Goal: Information Seeking & Learning: Compare options

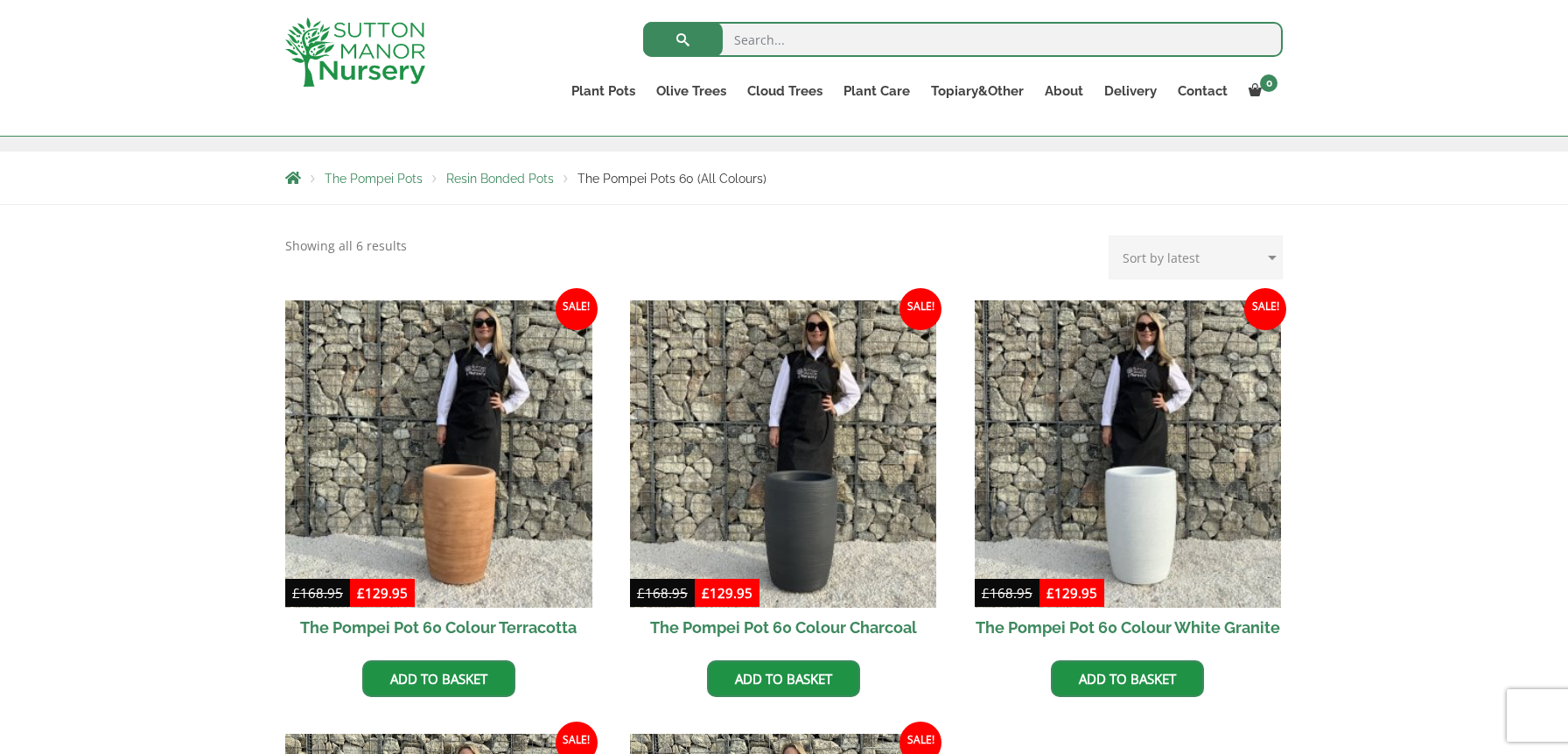
scroll to position [288, 0]
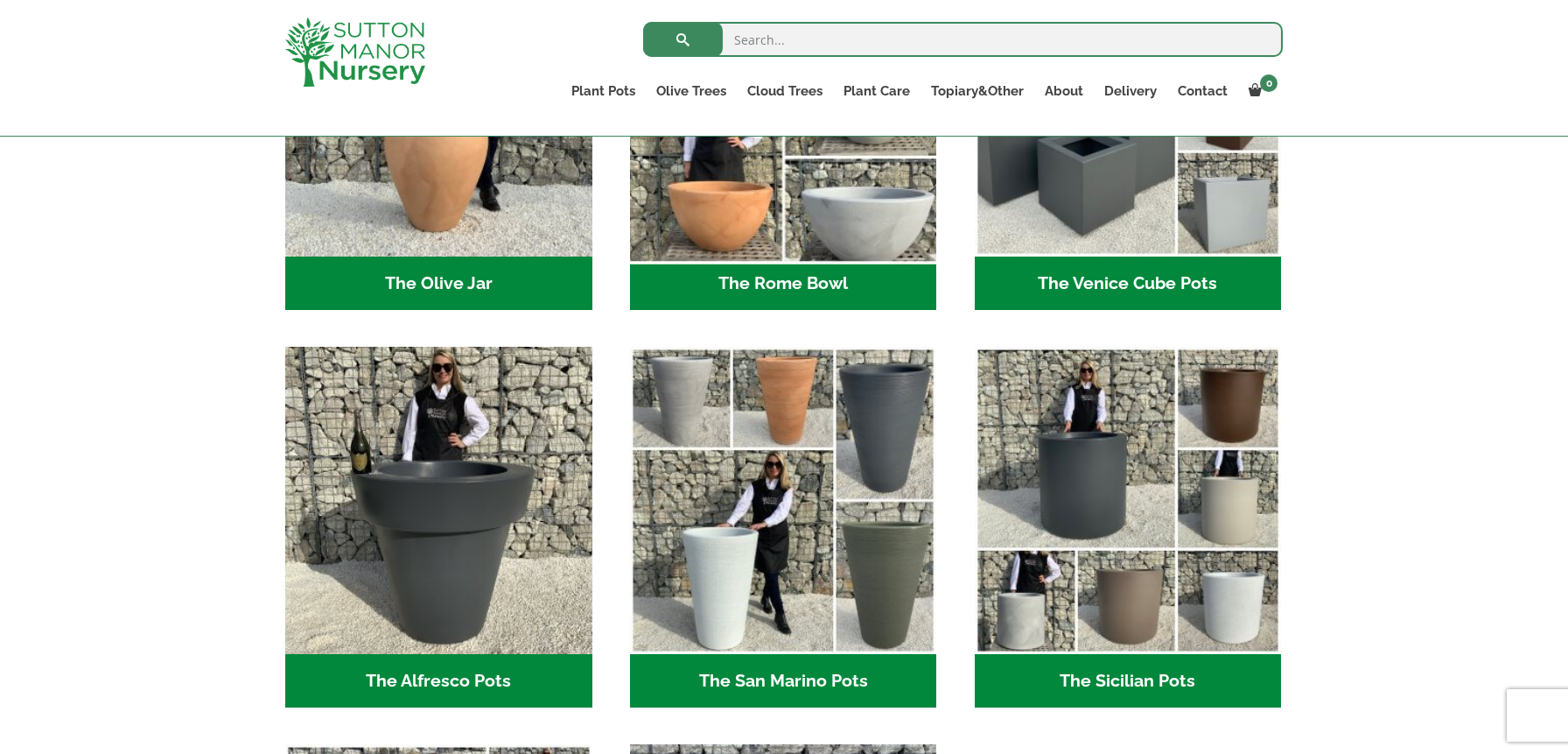
scroll to position [1906, 0]
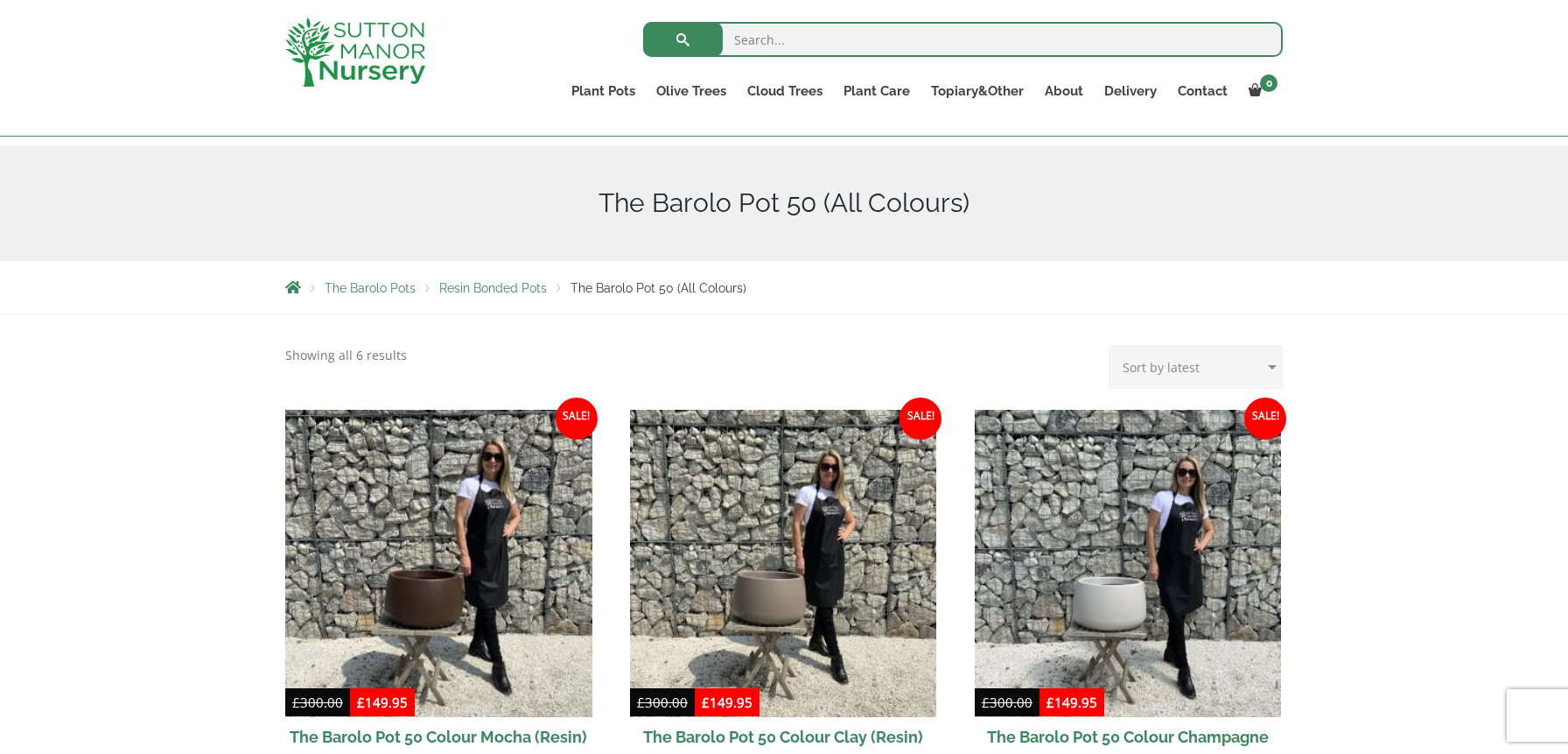
scroll to position [180, 0]
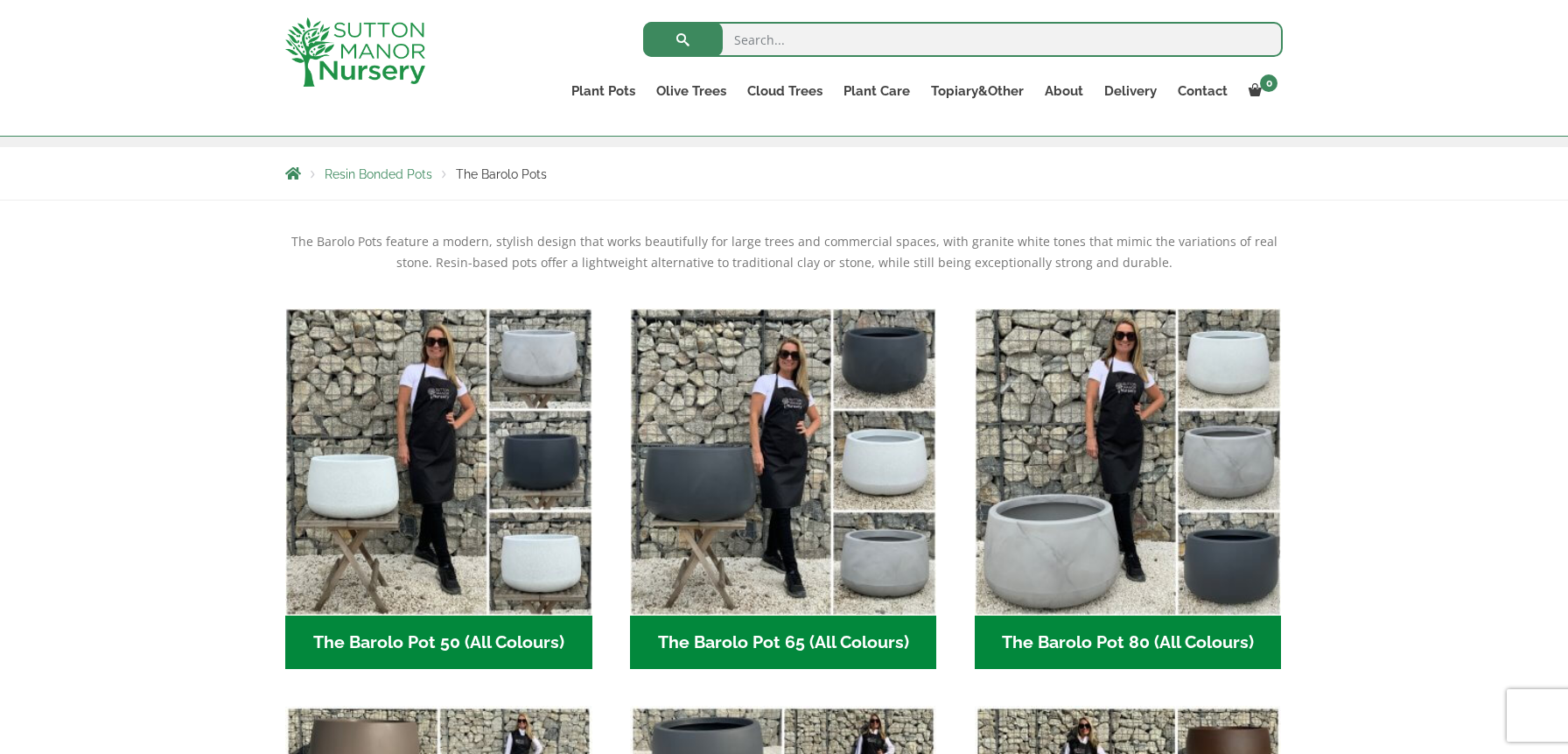
scroll to position [259, 0]
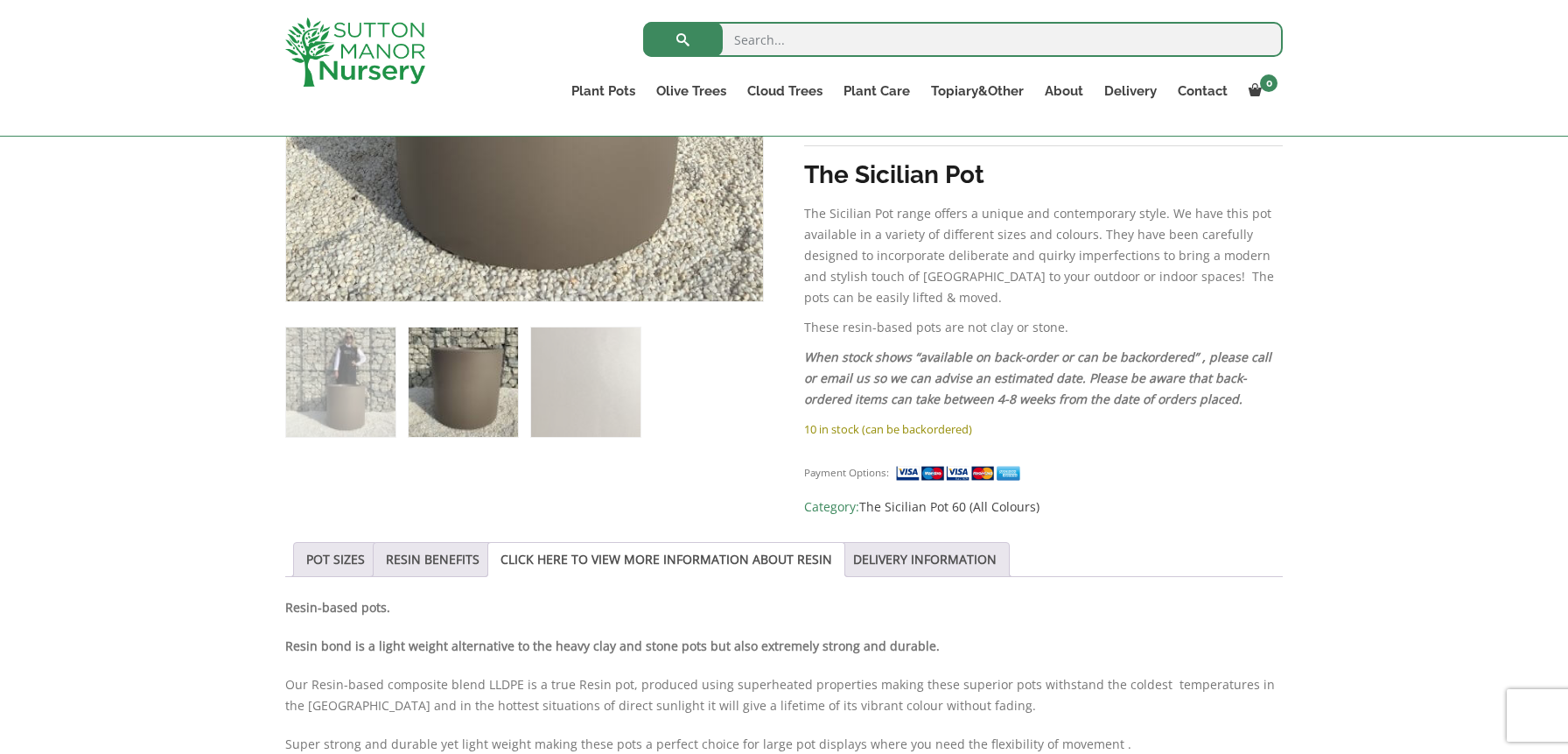
scroll to position [769, 0]
